Goal: Task Accomplishment & Management: Manage account settings

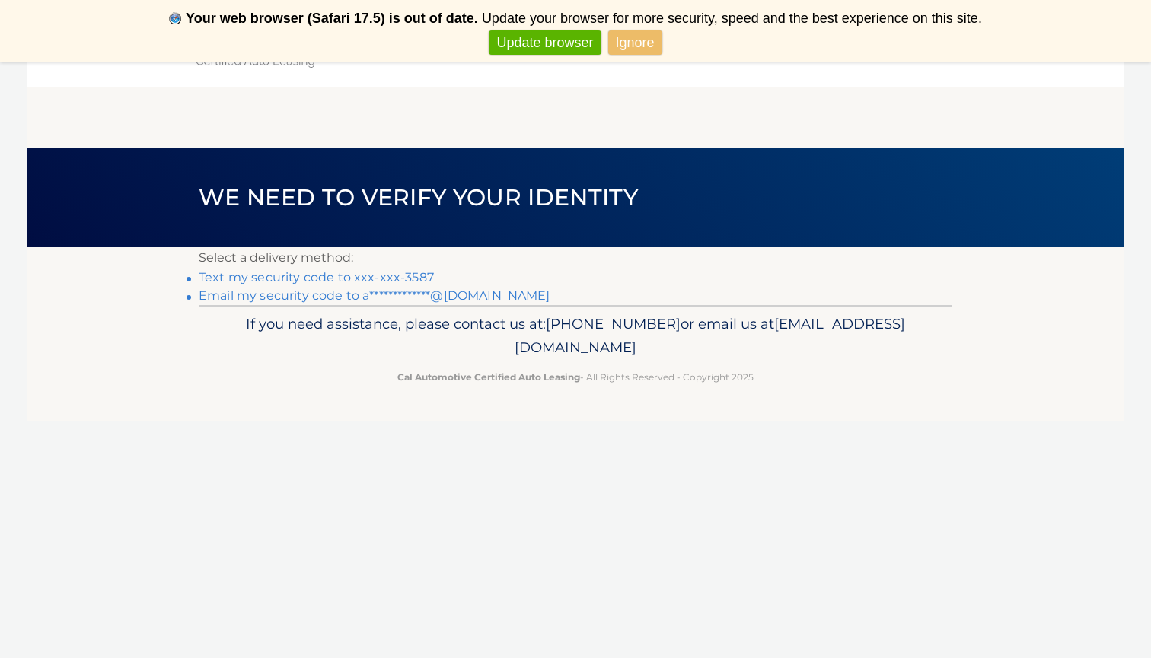
click at [395, 276] on link "Text my security code to xxx-xxx-3587" at bounding box center [316, 277] width 235 height 14
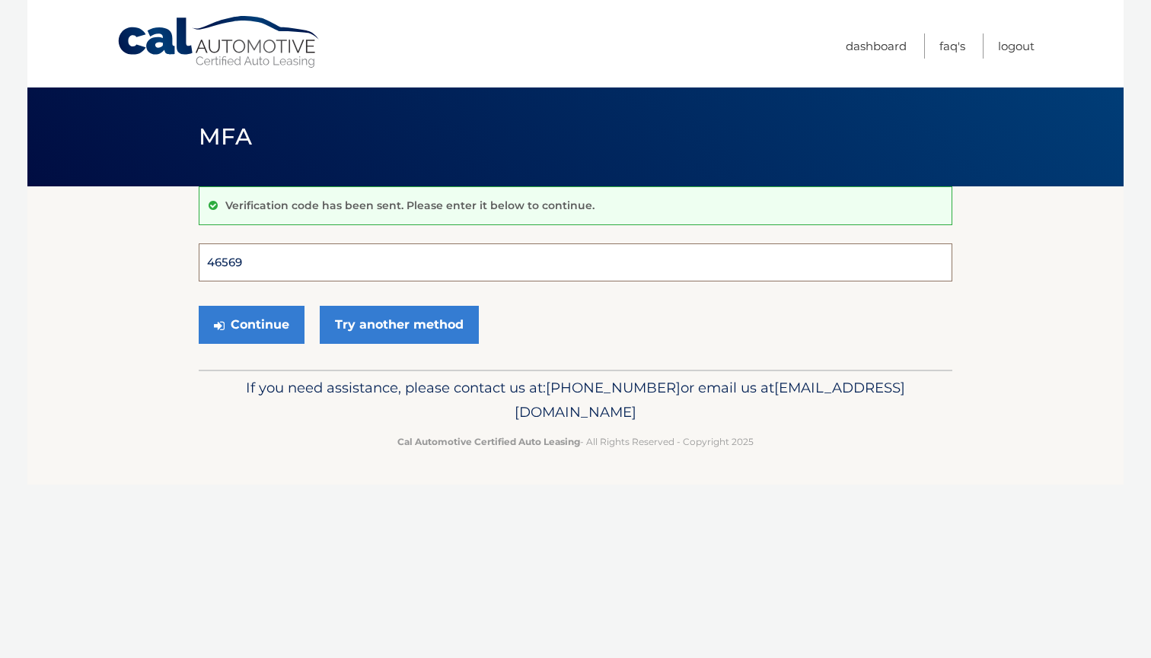
type input "465690"
click at [251, 324] on button "Continue" at bounding box center [252, 325] width 106 height 38
click at [269, 327] on button "Continue" at bounding box center [252, 325] width 106 height 38
click at [289, 271] on input "465690" at bounding box center [576, 263] width 754 height 38
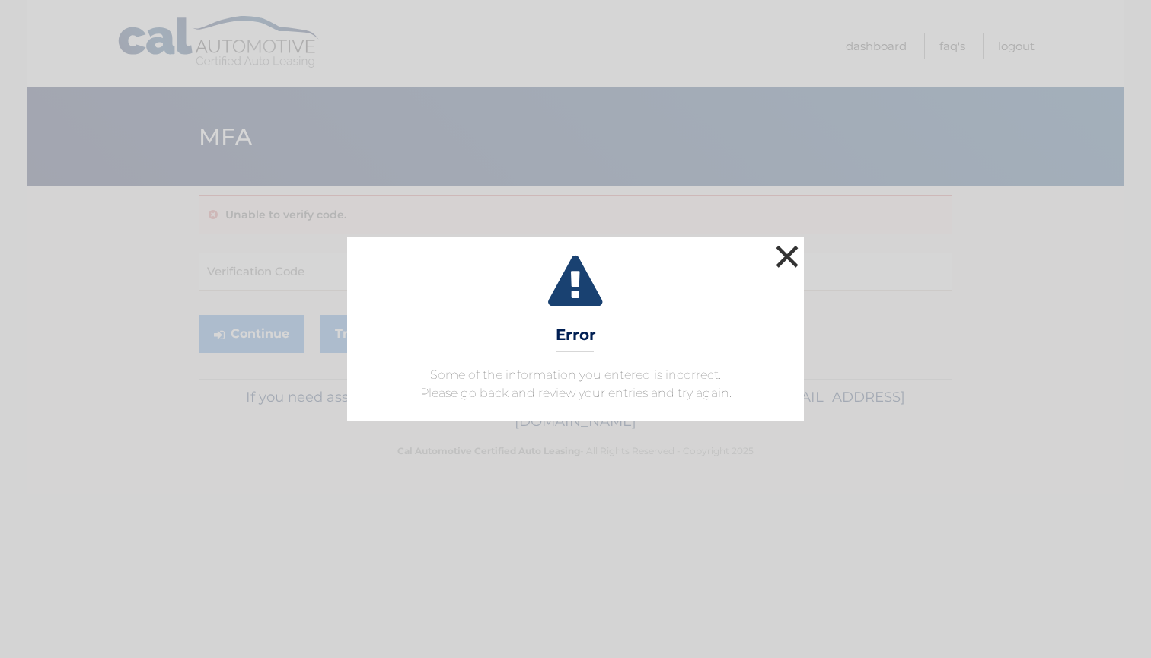
click at [780, 254] on button "×" at bounding box center [787, 256] width 30 height 30
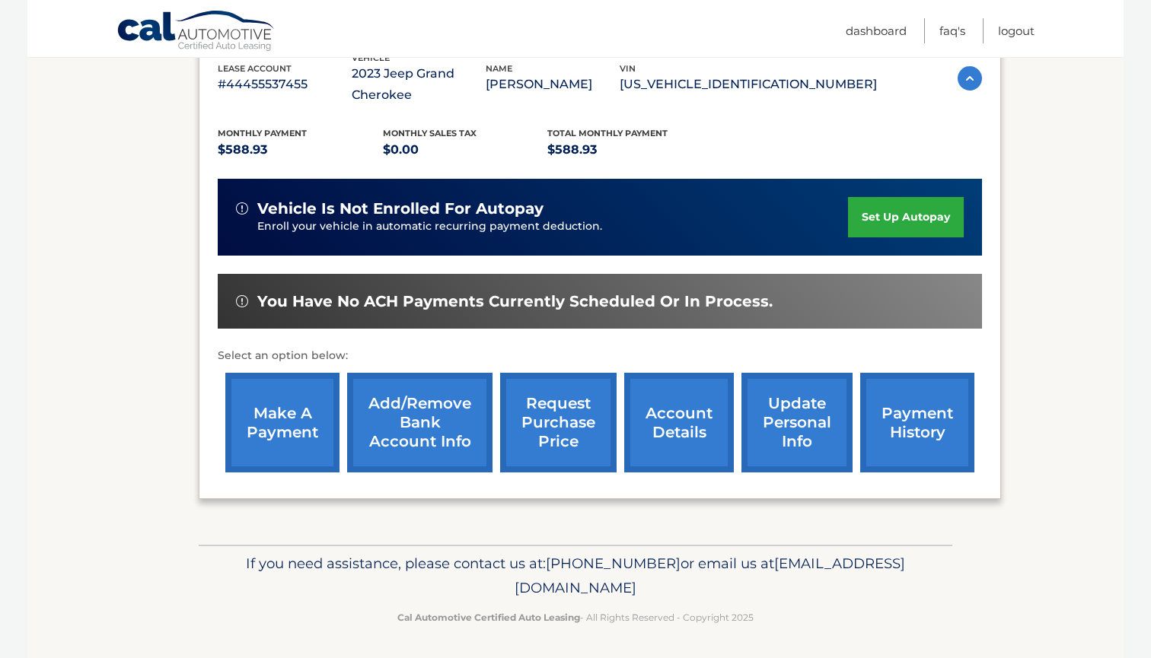
scroll to position [282, 0]
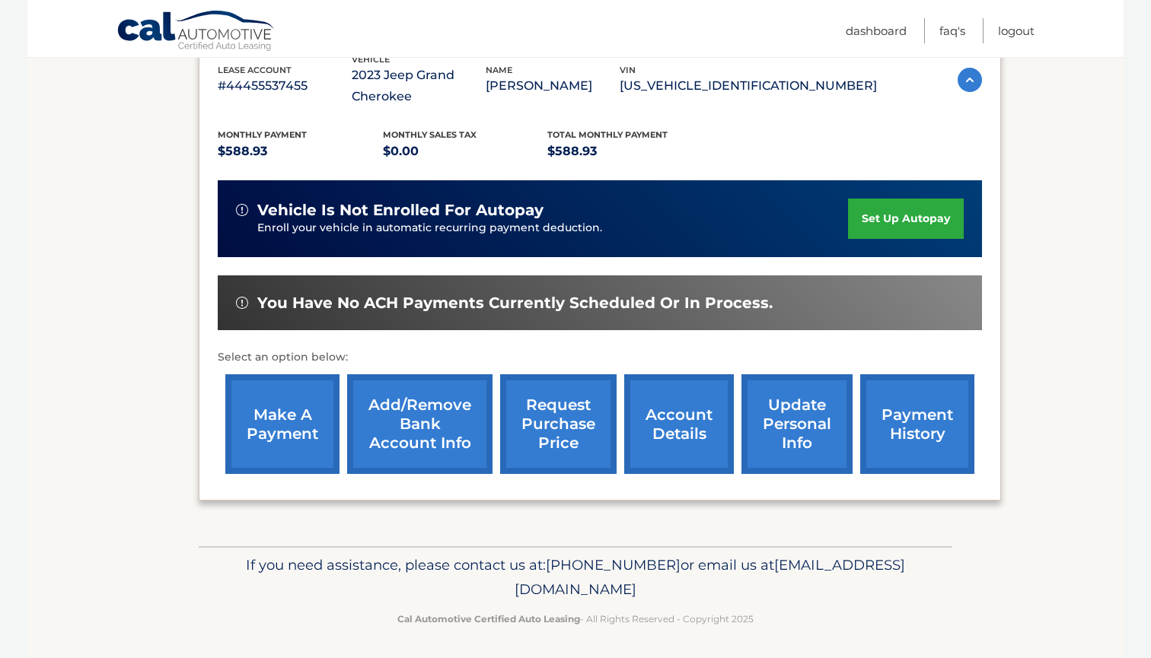
click at [261, 426] on link "make a payment" at bounding box center [282, 425] width 114 height 100
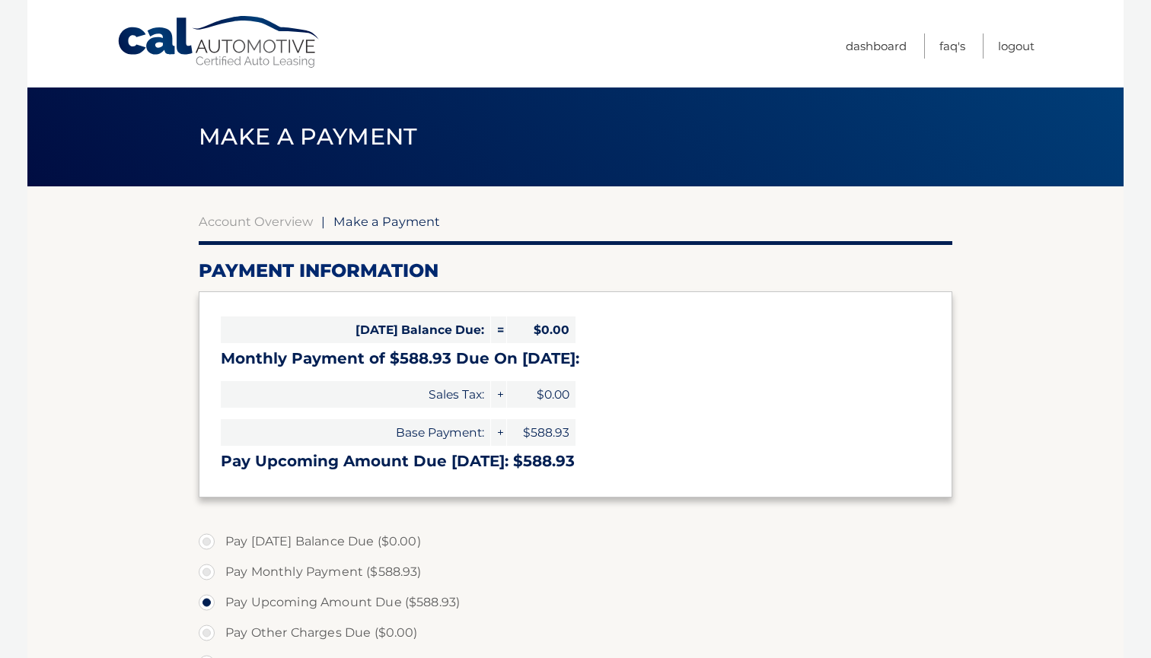
select select "YWMwYjg1OGMtMzAyMy00MTgyLTkxOWEtM2UxYjA1ZWZjNjBh"
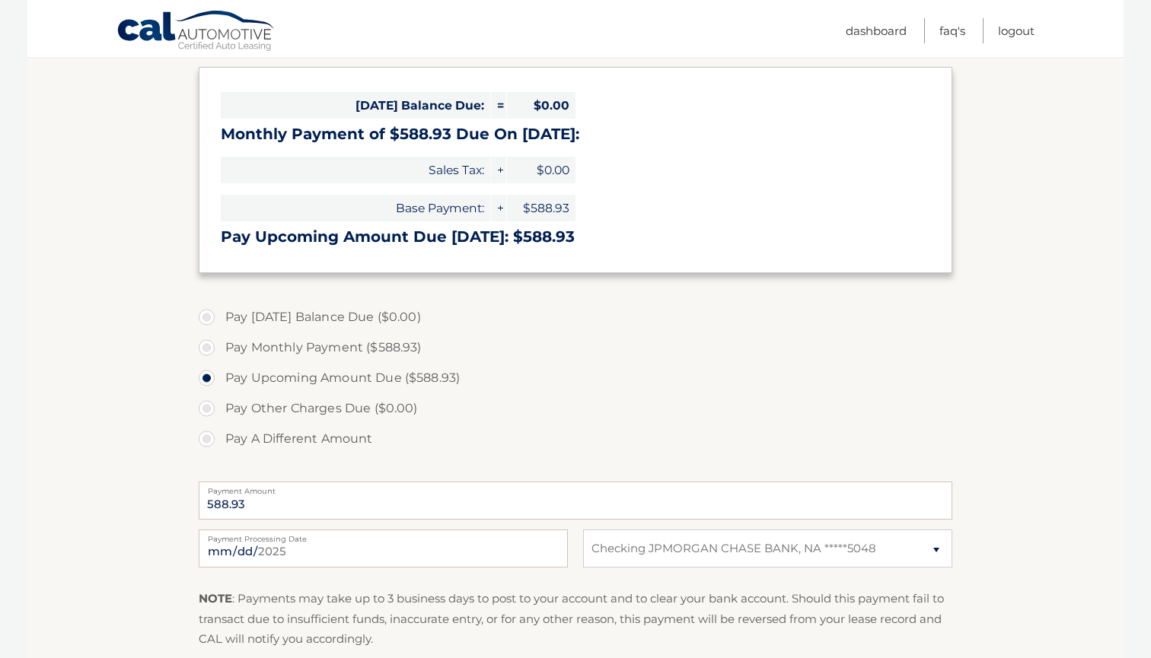
scroll to position [228, 0]
